Goal: Find specific page/section: Find specific page/section

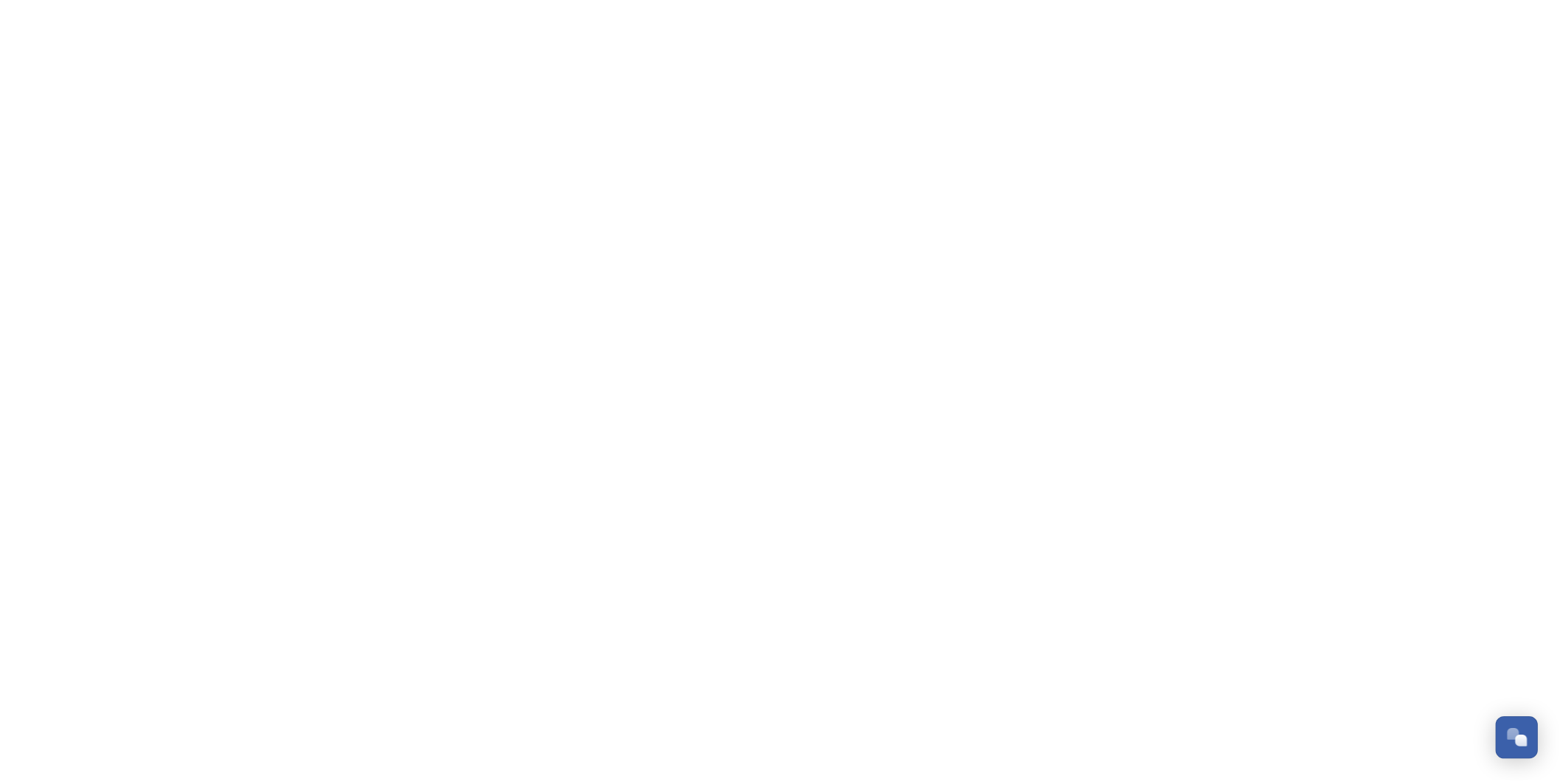
scroll to position [622, 0]
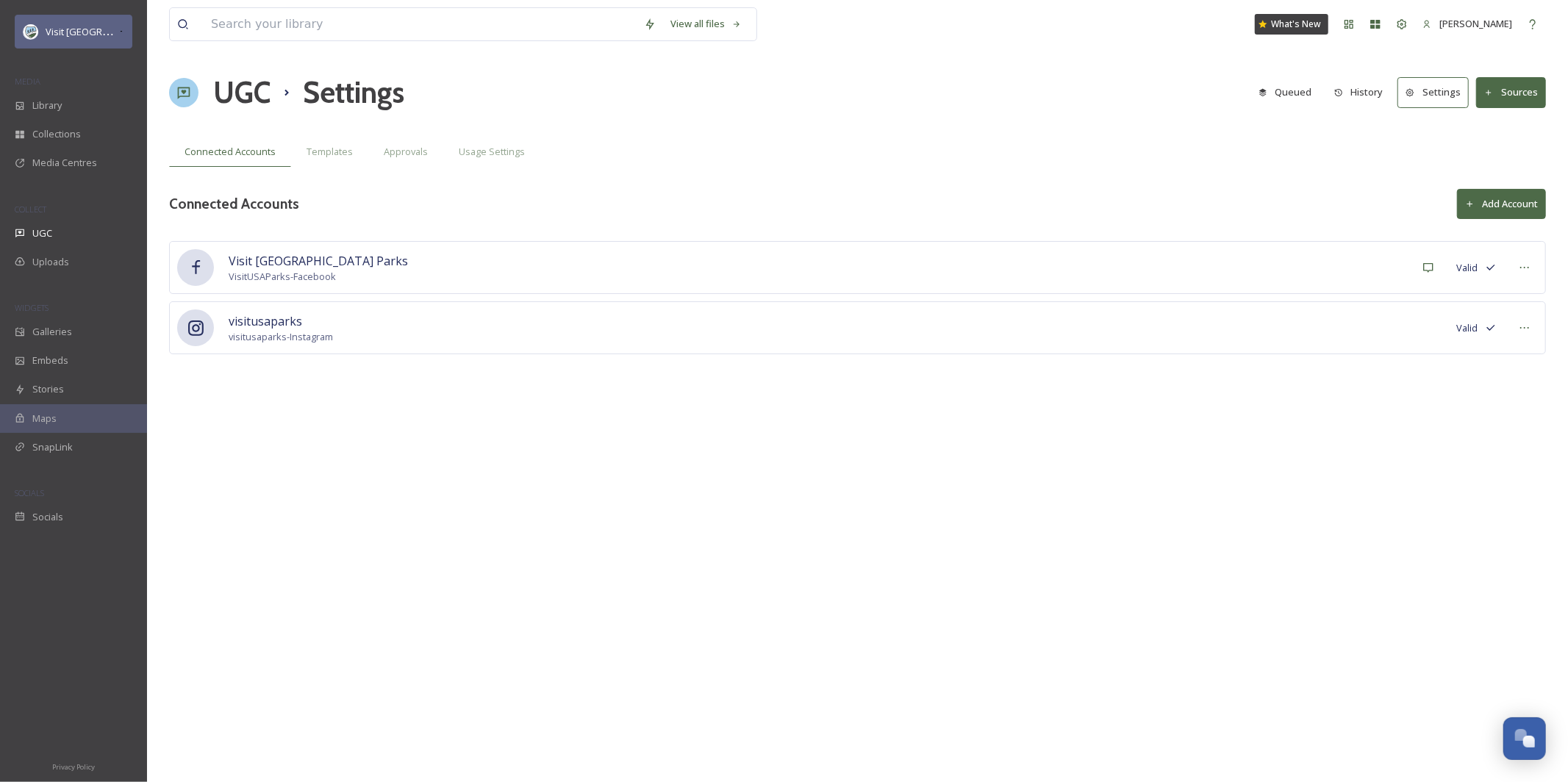
click at [78, 36] on span "Visit [GEOGRAPHIC_DATA] Parks" at bounding box center [116, 31] width 141 height 14
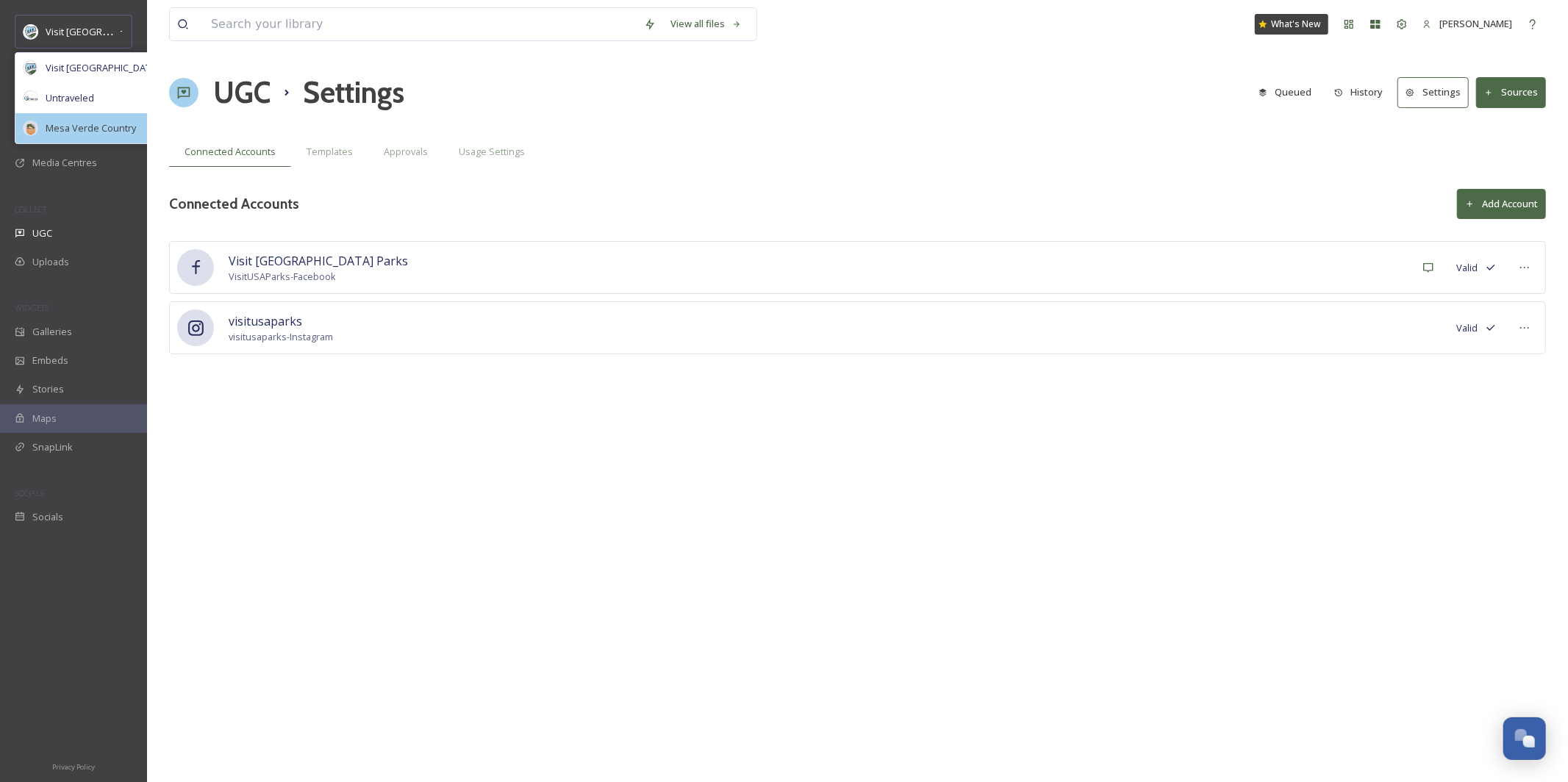
click at [107, 135] on span "Mesa Verde Country" at bounding box center [90, 128] width 90 height 14
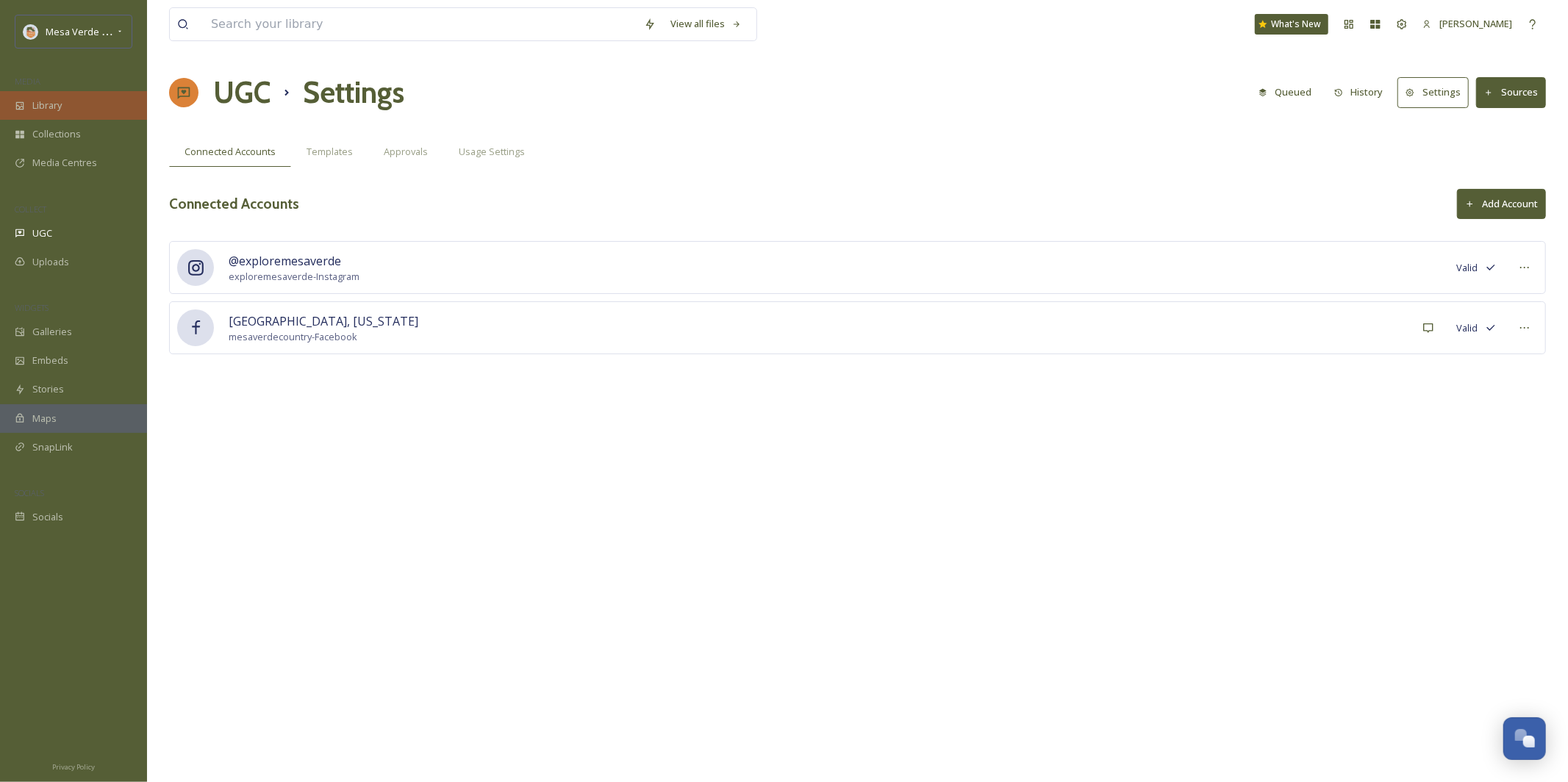
click at [56, 113] on div "Library" at bounding box center [73, 106] width 147 height 29
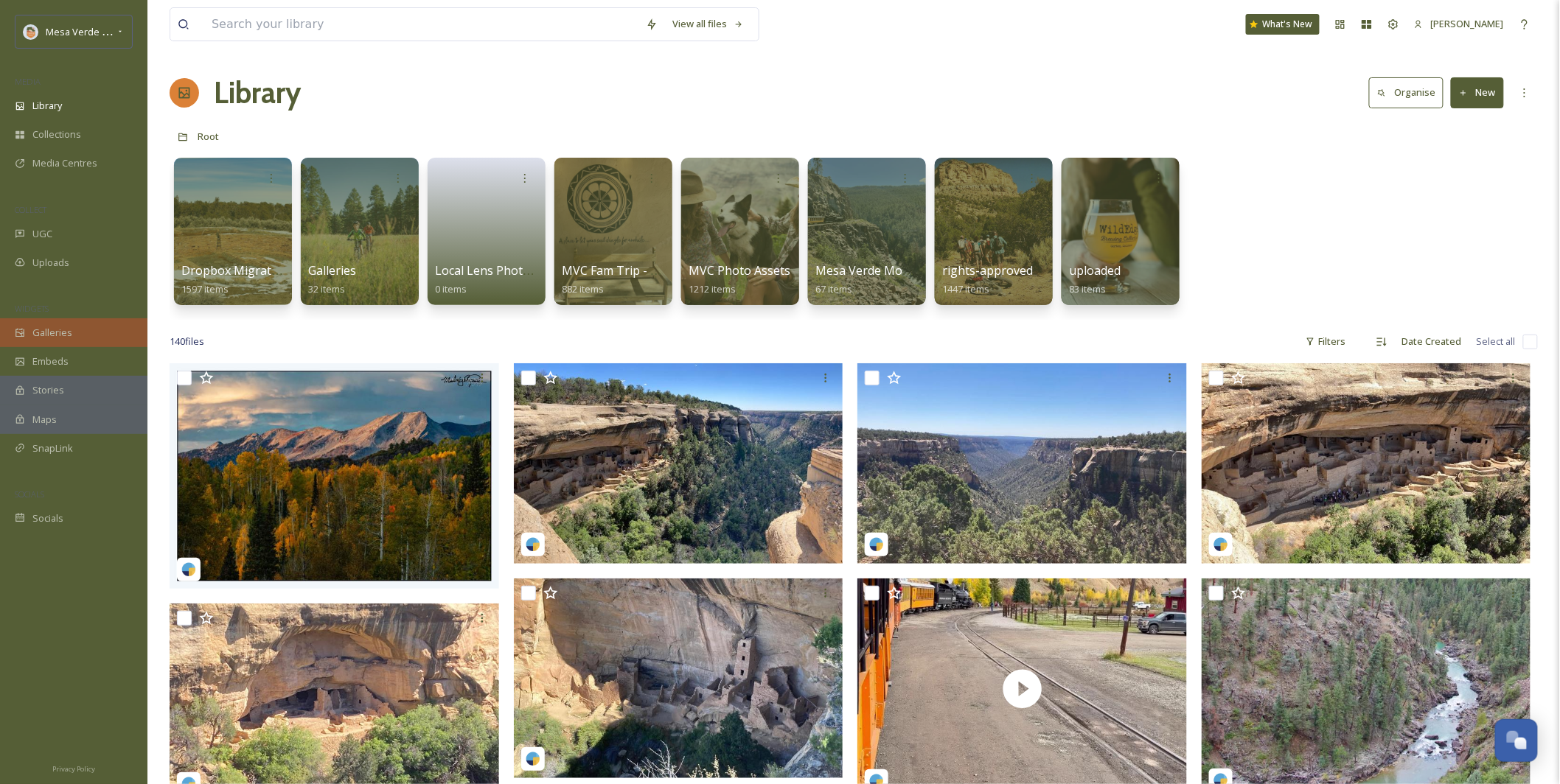
click at [44, 341] on div "Galleries" at bounding box center [73, 333] width 147 height 29
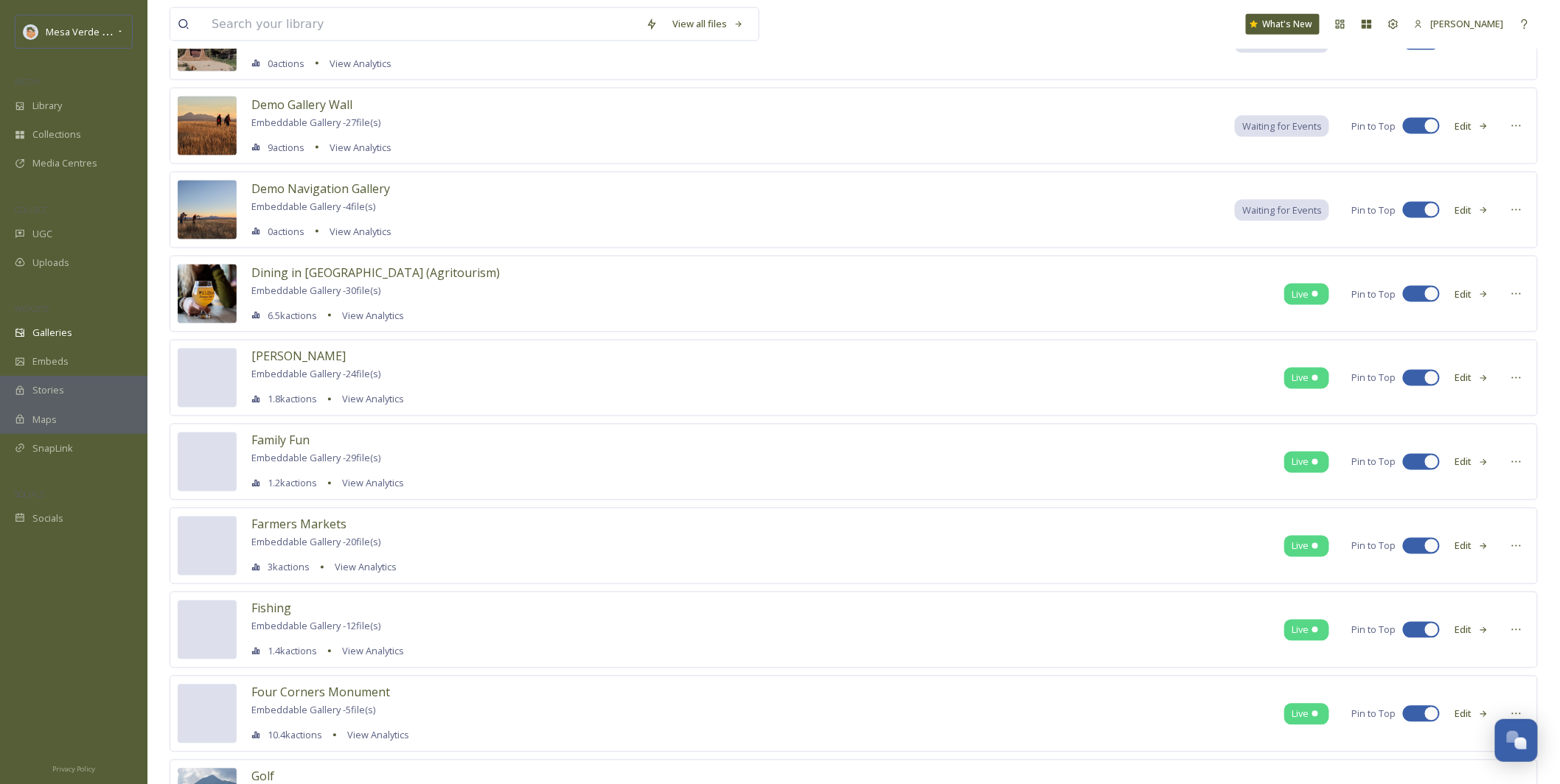
scroll to position [616, 0]
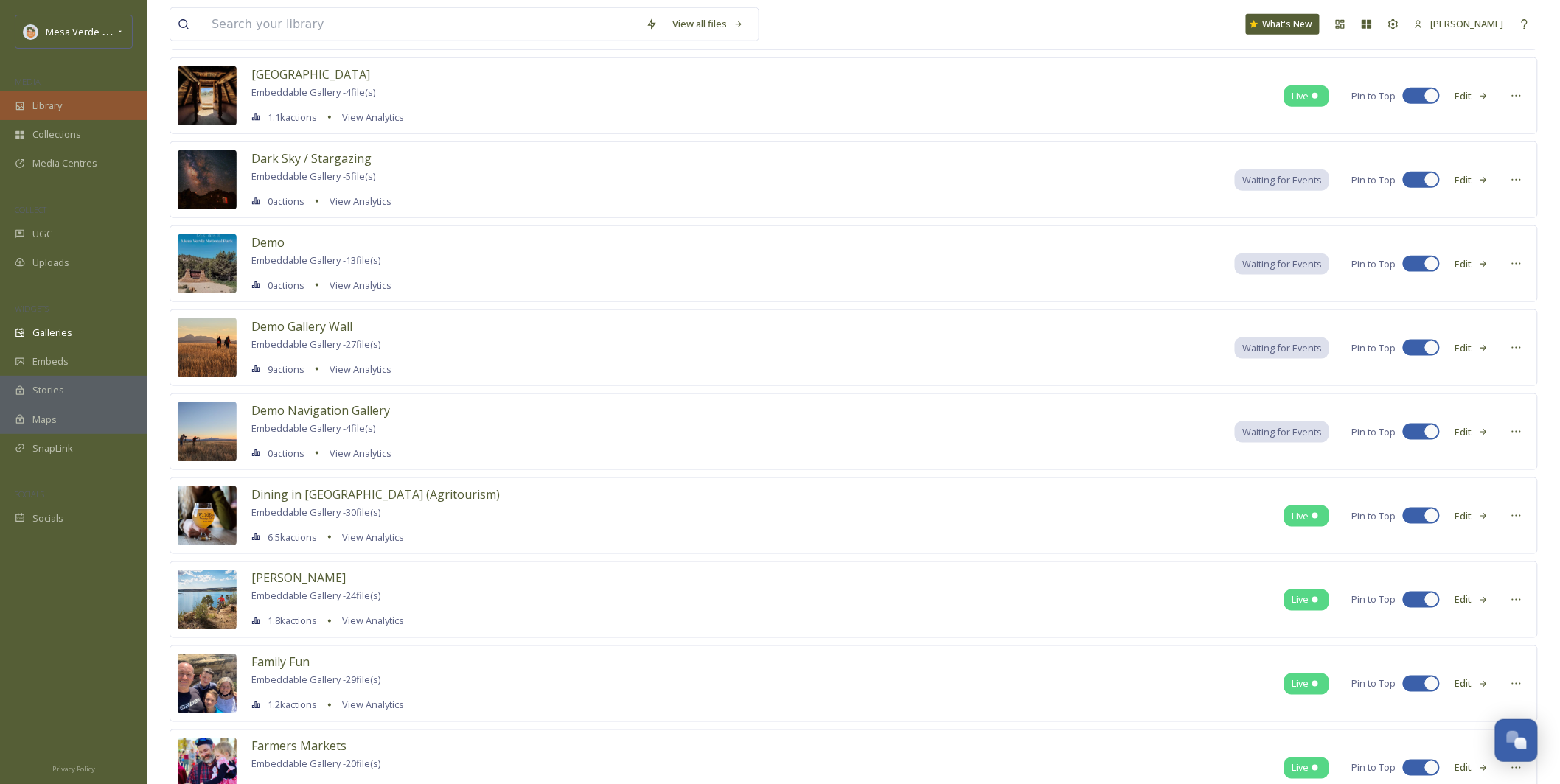
click at [64, 112] on div "Library" at bounding box center [73, 106] width 147 height 29
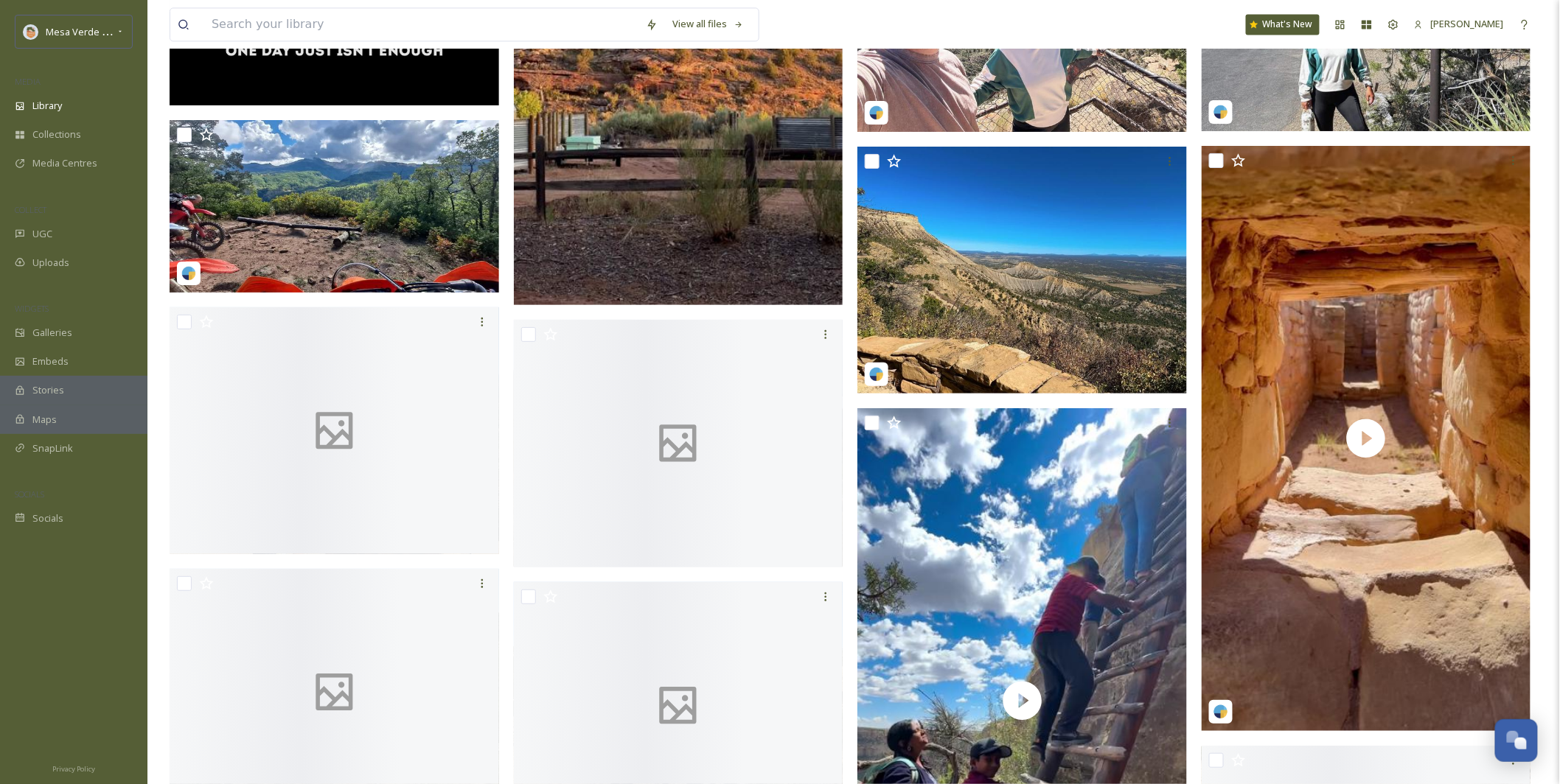
scroll to position [3778, 0]
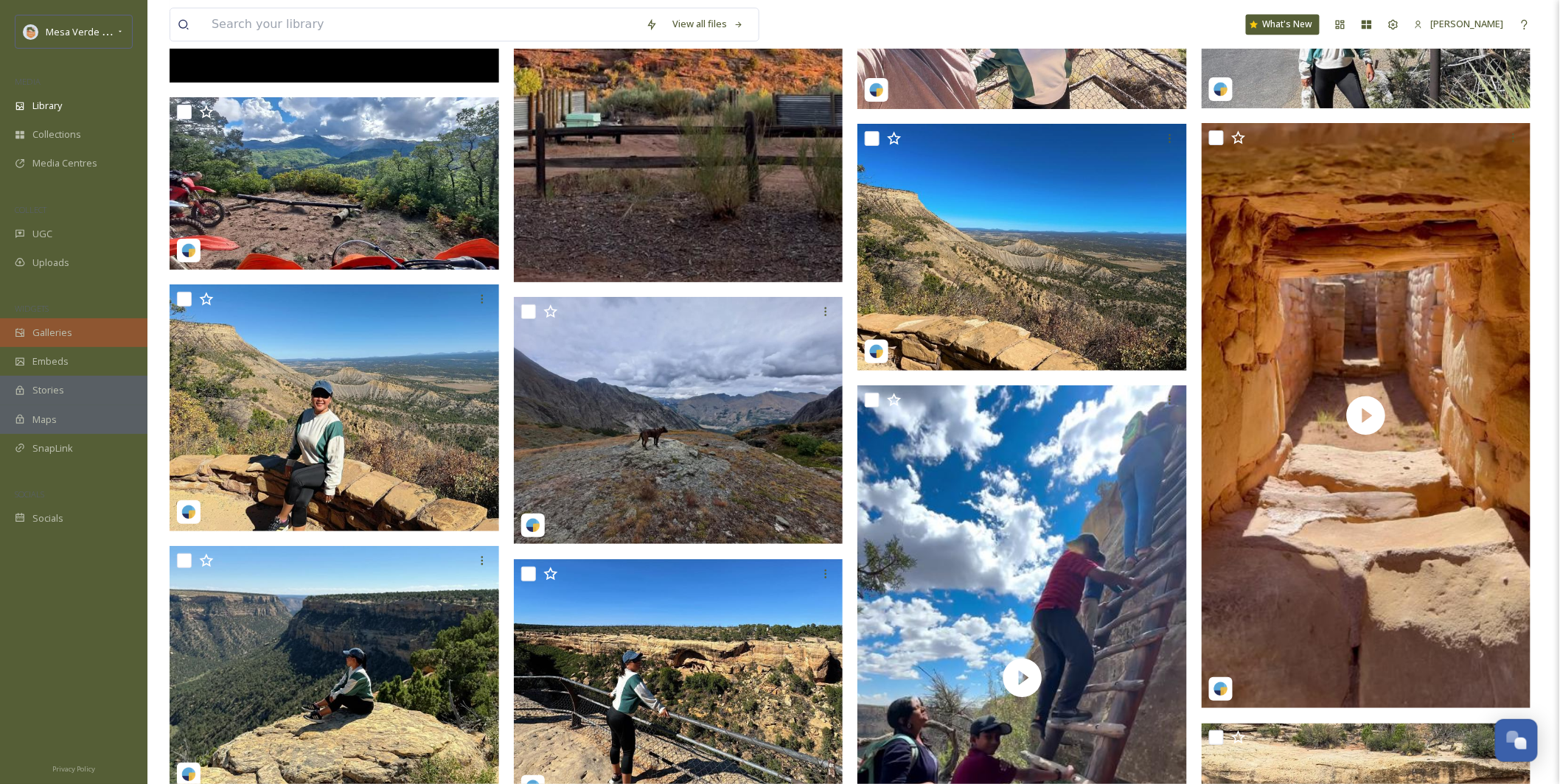
click at [58, 341] on div "Galleries" at bounding box center [73, 333] width 147 height 29
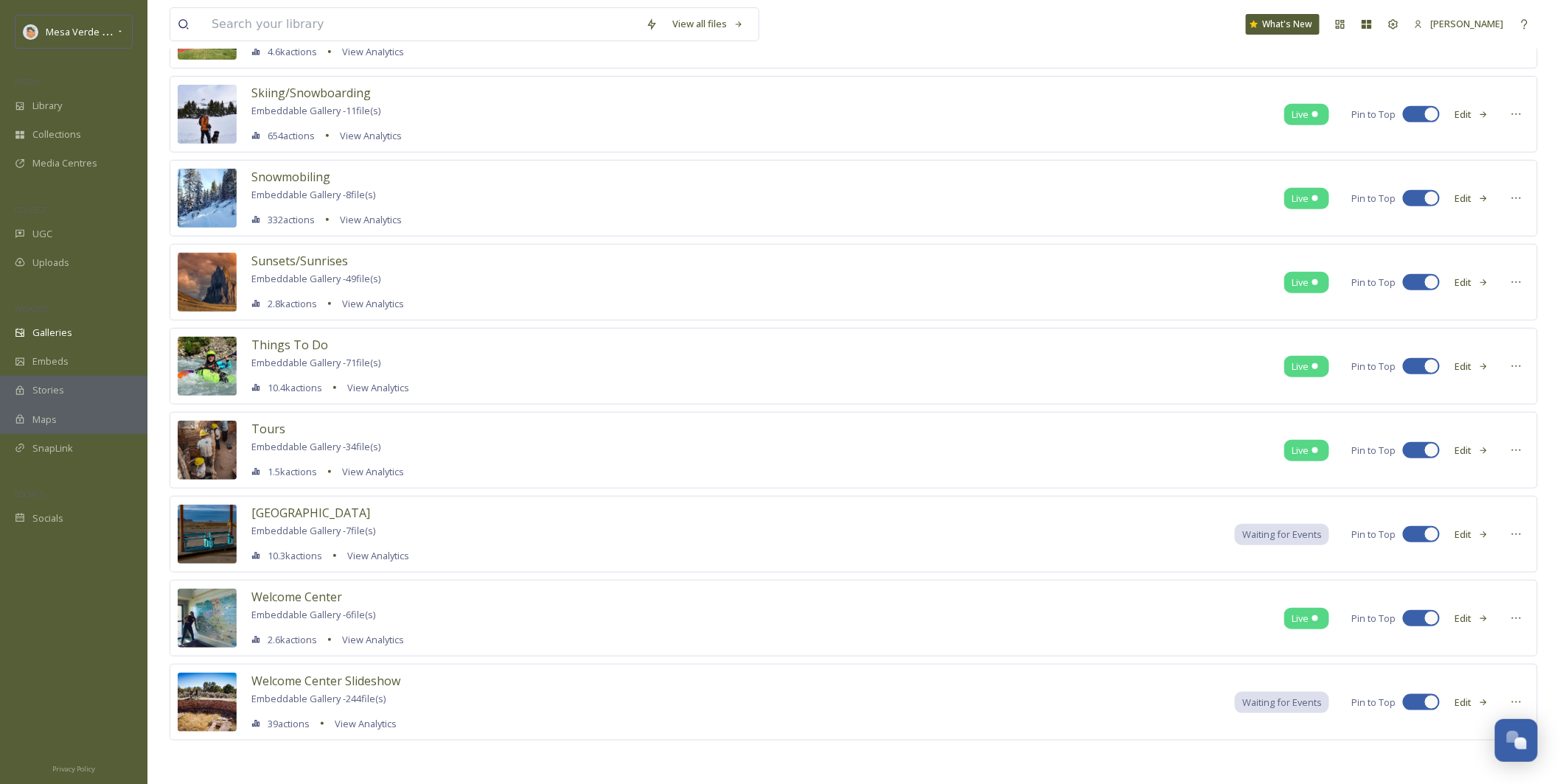
scroll to position [2537, 0]
click at [57, 114] on div "Library" at bounding box center [73, 106] width 147 height 29
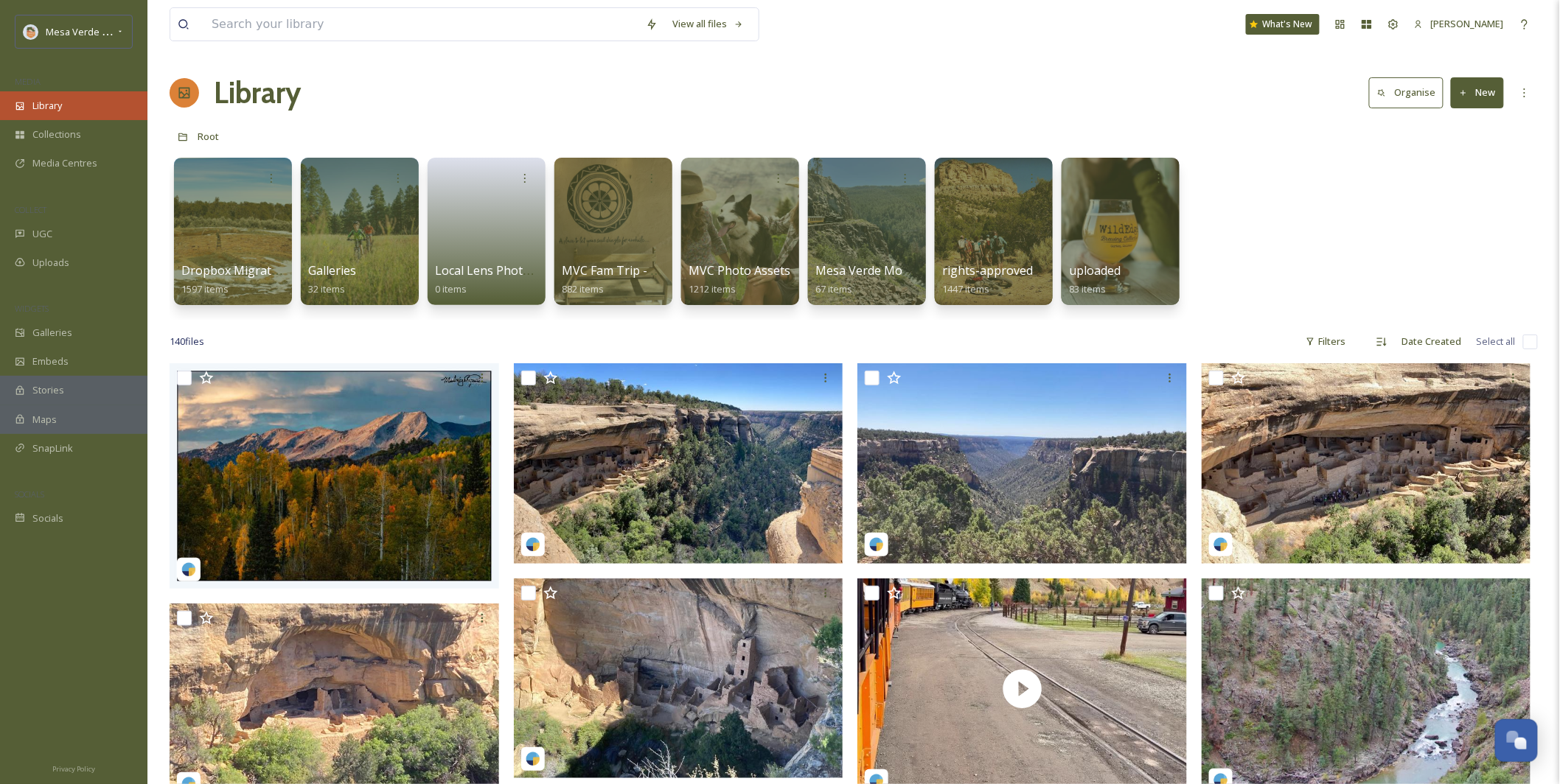
click at [48, 112] on span "Library" at bounding box center [47, 106] width 30 height 14
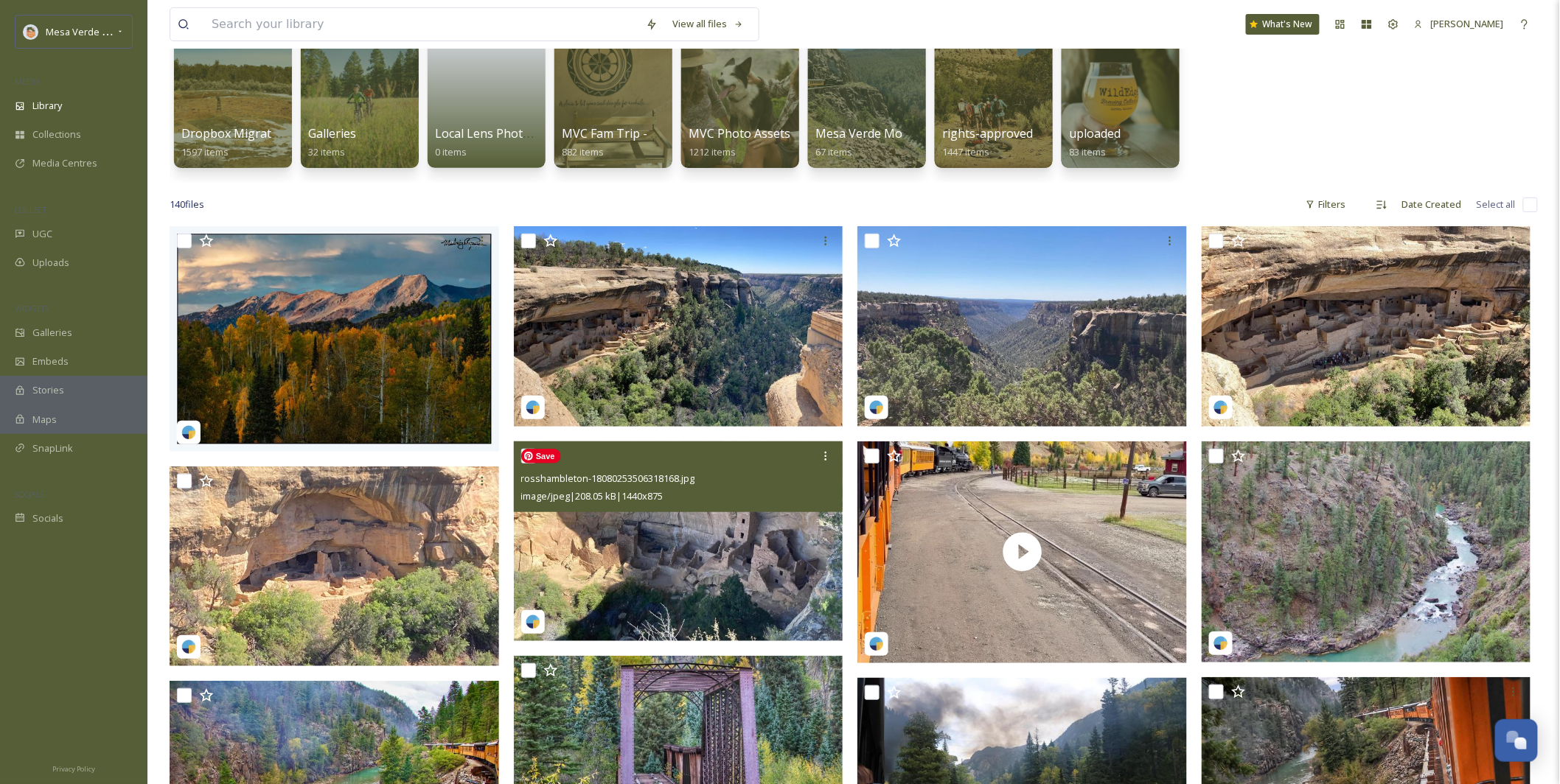
scroll to position [145, 0]
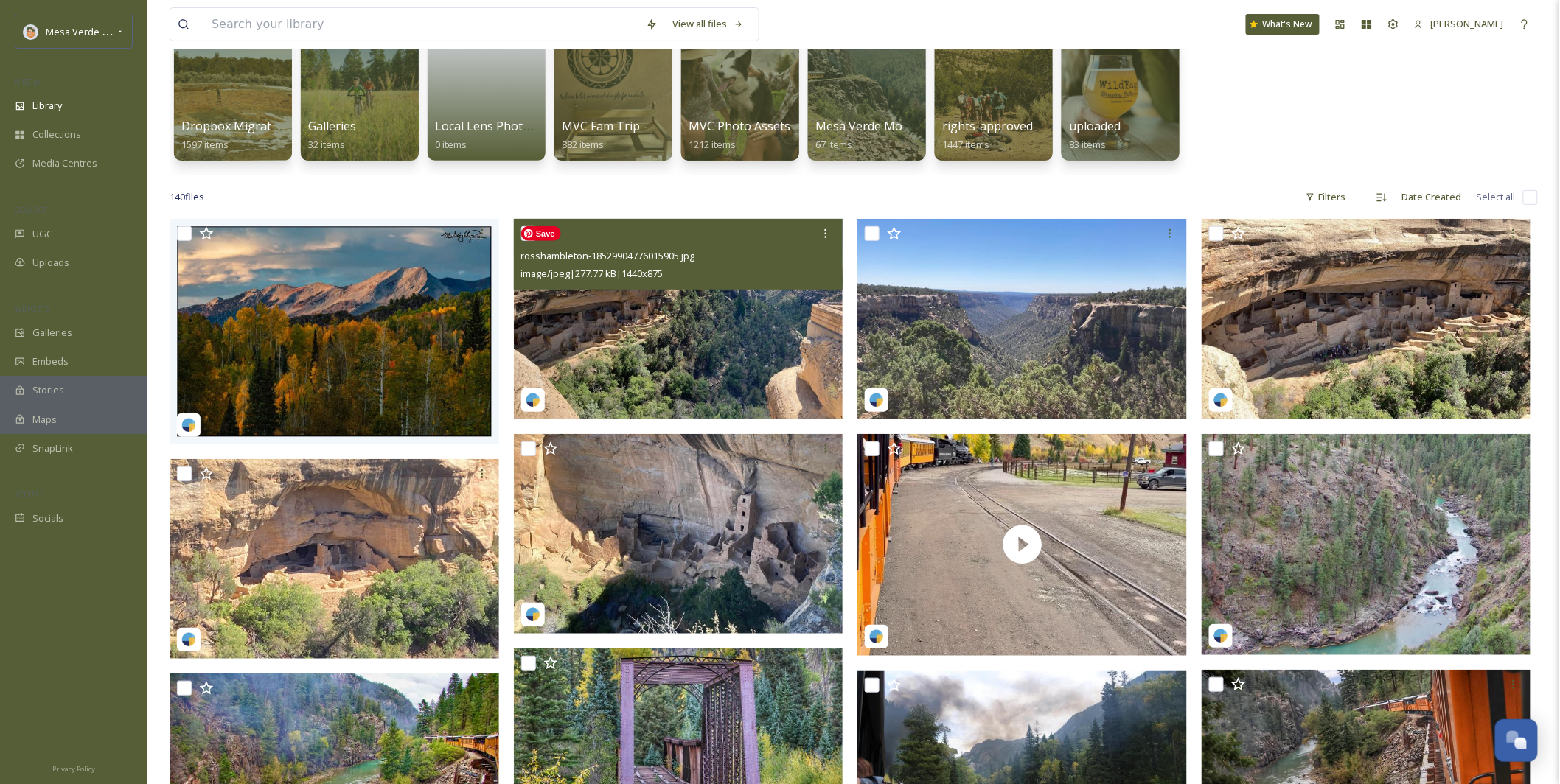
click at [724, 372] on img at bounding box center [678, 318] width 329 height 200
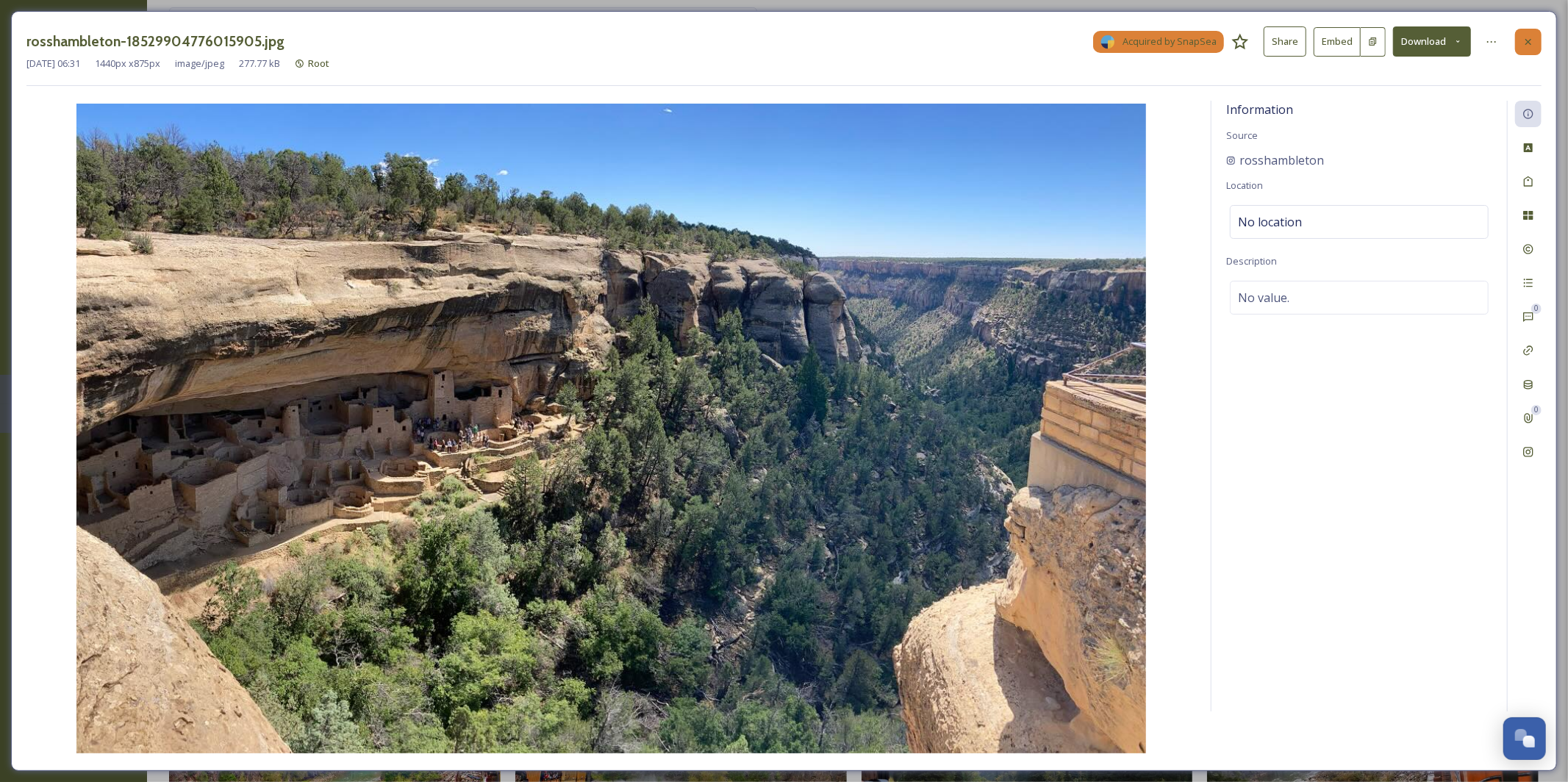
click at [1526, 46] on icon at bounding box center [1528, 41] width 11 height 11
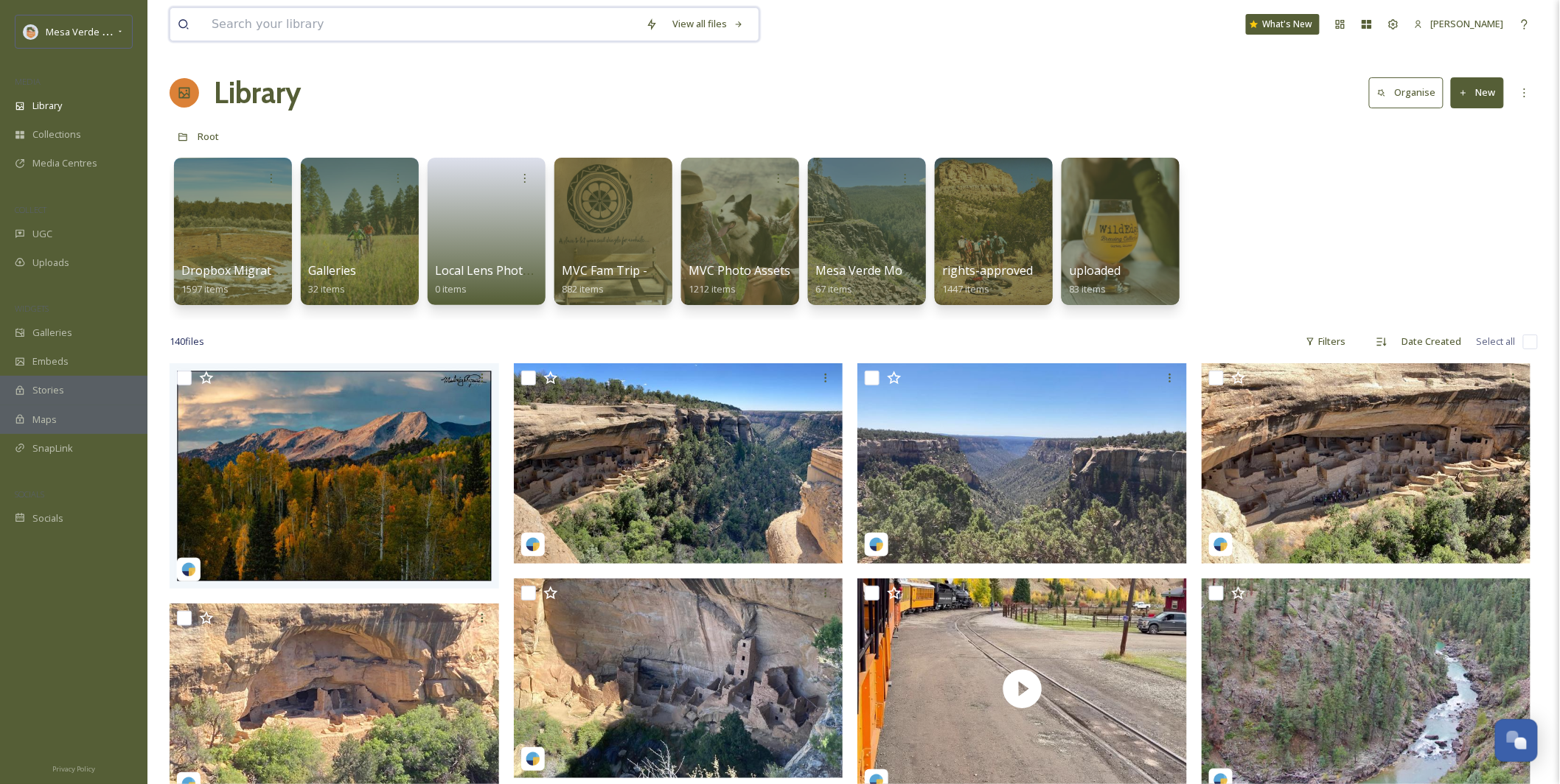
click at [337, 28] on input at bounding box center [421, 24] width 434 height 33
type input "[GEOGRAPHIC_DATA]"
click at [456, 27] on input at bounding box center [488, 24] width 348 height 33
click at [703, 24] on div "Search Press Enter to search" at bounding box center [719, 24] width 62 height 29
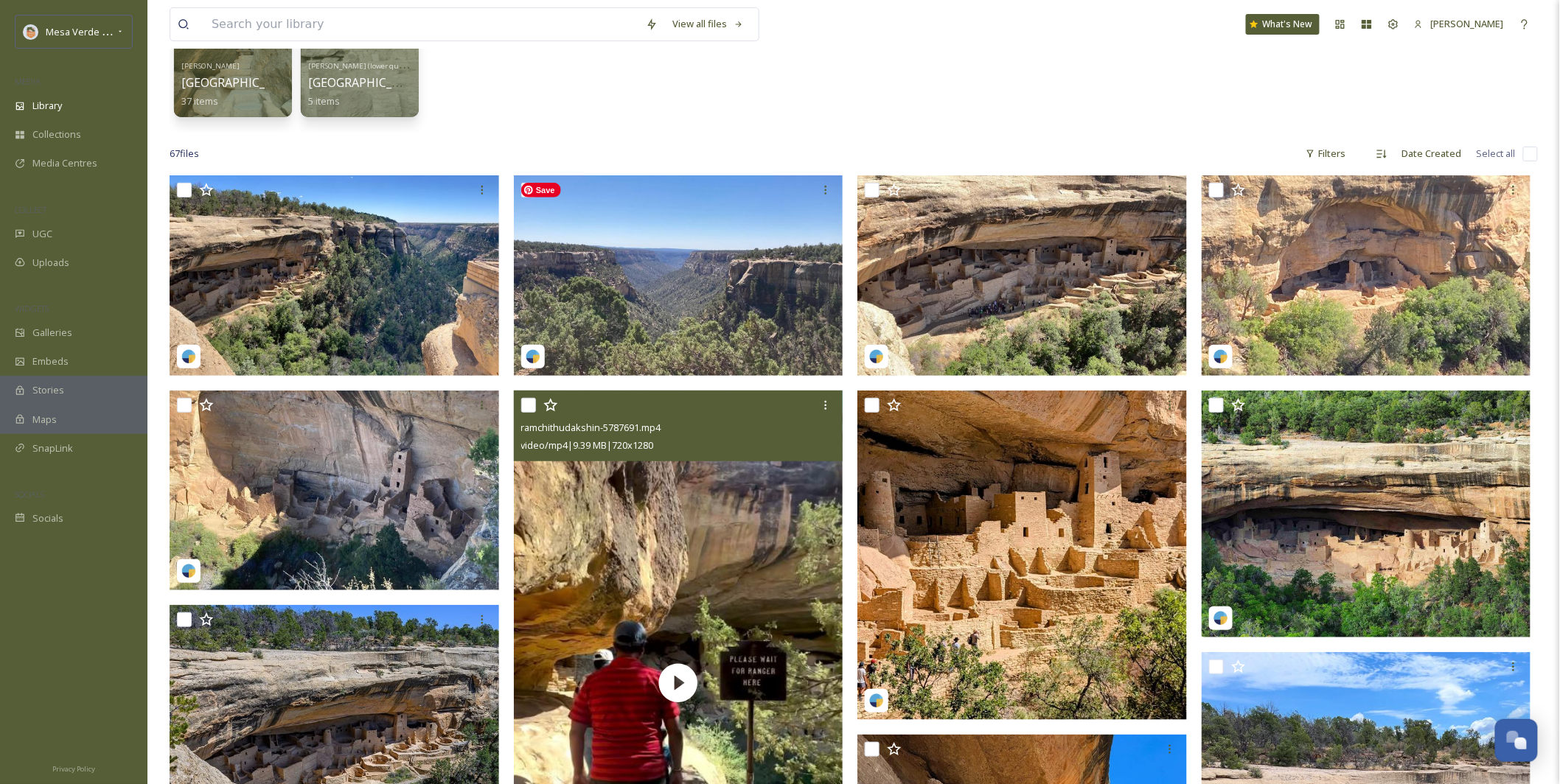
scroll to position [236, 0]
